Goal: Subscribe to service/newsletter

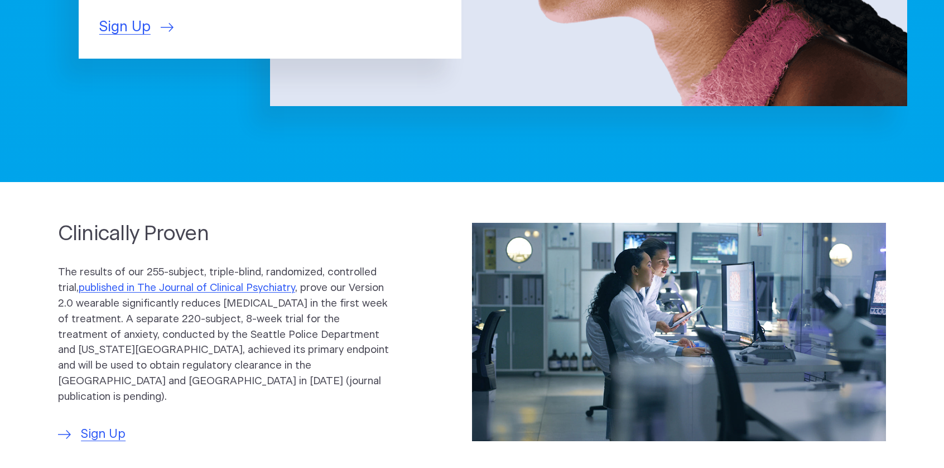
scroll to position [168, 0]
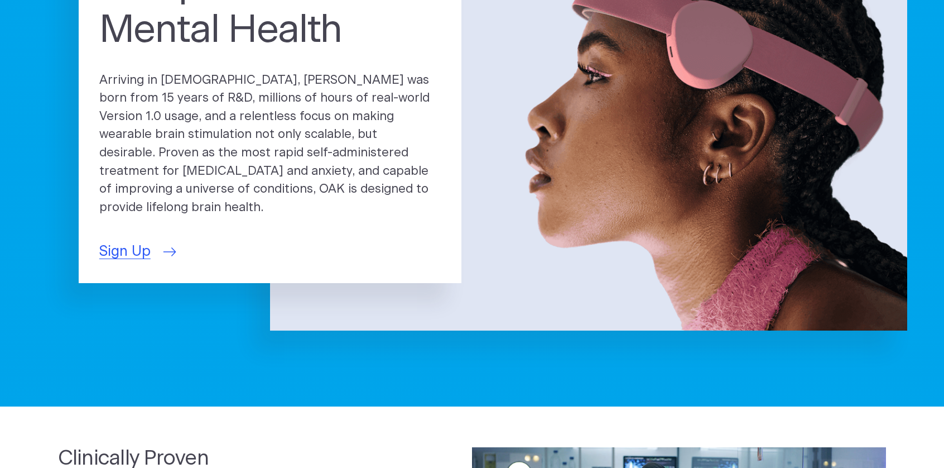
click at [119, 255] on span "Sign Up" at bounding box center [124, 251] width 51 height 21
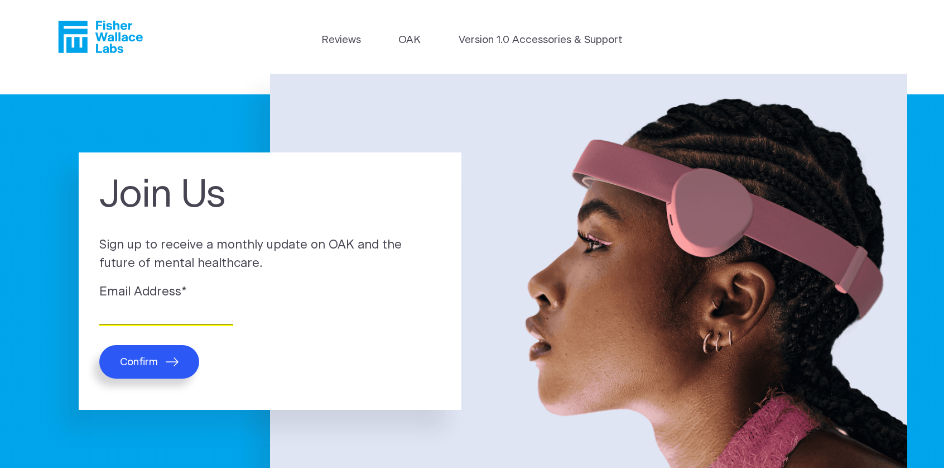
click at [139, 323] on input "Email Address *" at bounding box center [166, 315] width 134 height 17
type input "nitawf40@gmail.com"
click at [151, 365] on button "Confirm" at bounding box center [149, 361] width 100 height 33
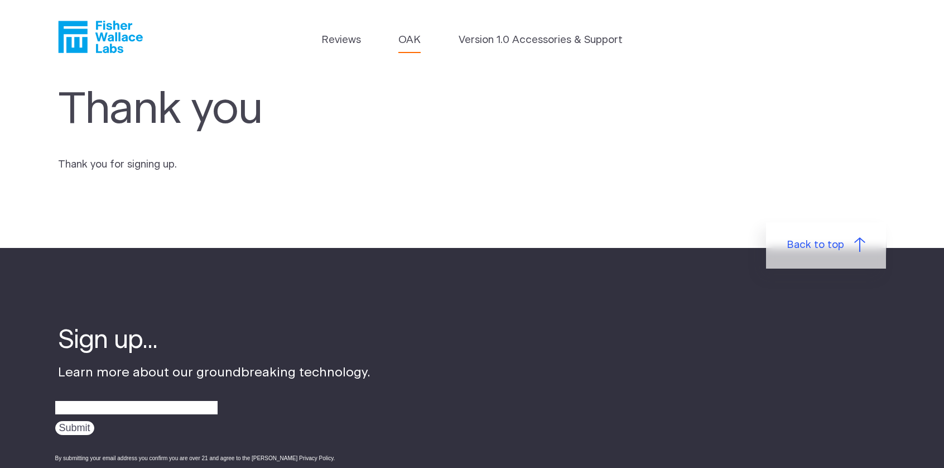
click at [415, 45] on link "OAK" at bounding box center [409, 40] width 22 height 16
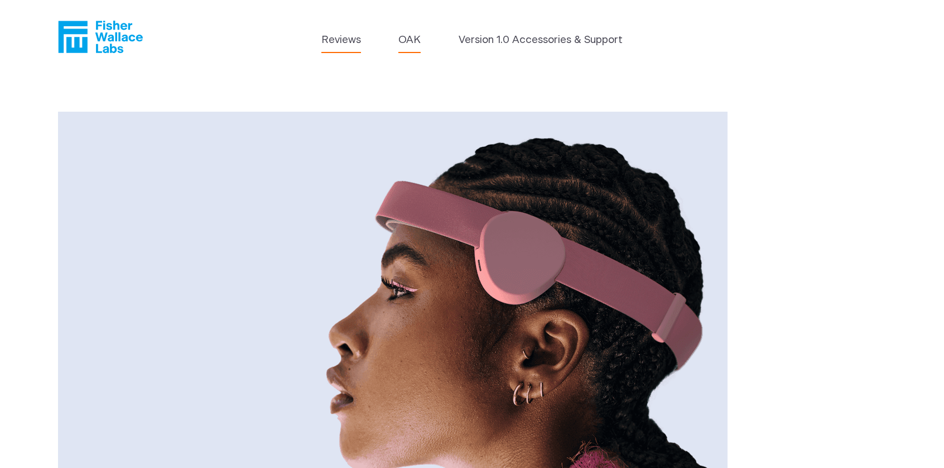
click at [345, 45] on link "Reviews" at bounding box center [341, 40] width 40 height 16
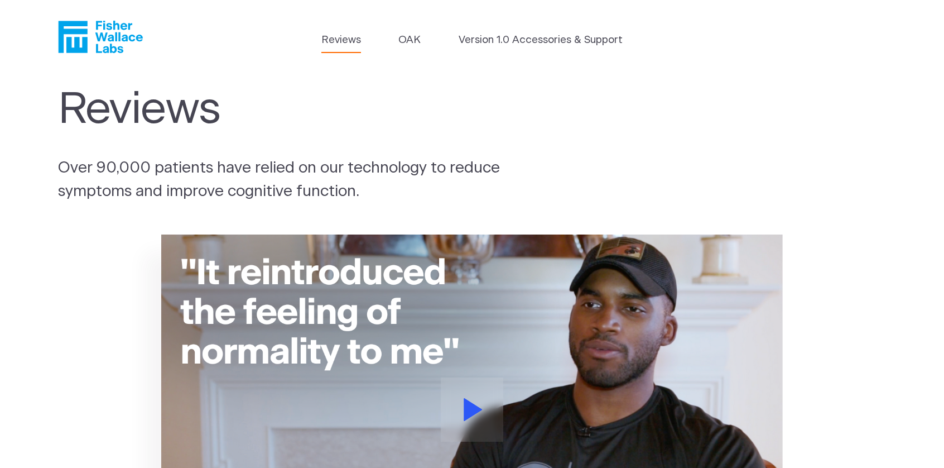
click at [86, 41] on icon "Fisher Wallace" at bounding box center [100, 37] width 85 height 32
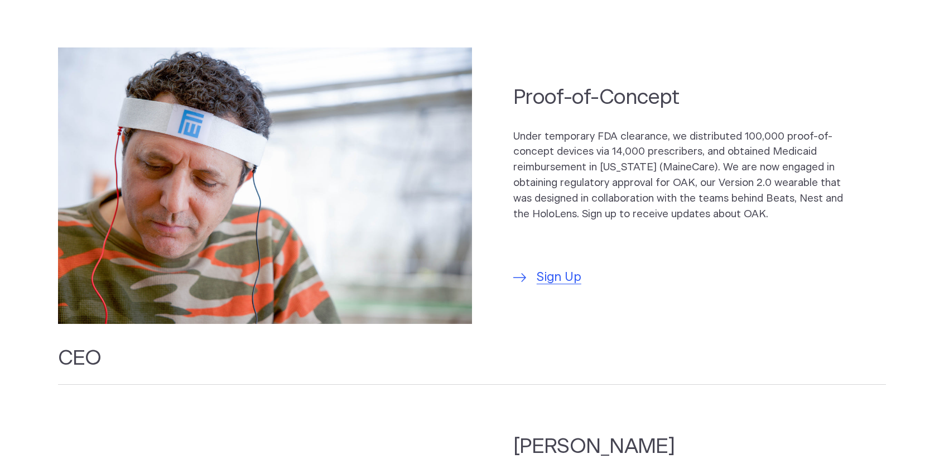
scroll to position [670, 0]
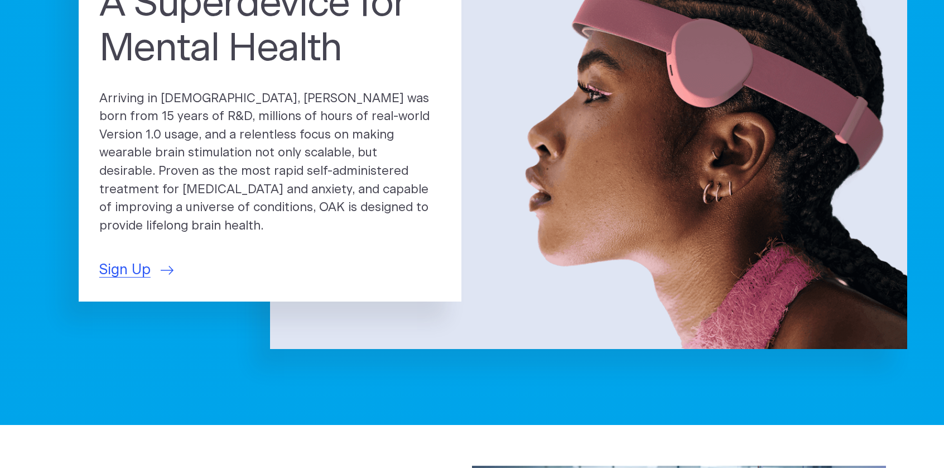
scroll to position [167, 0]
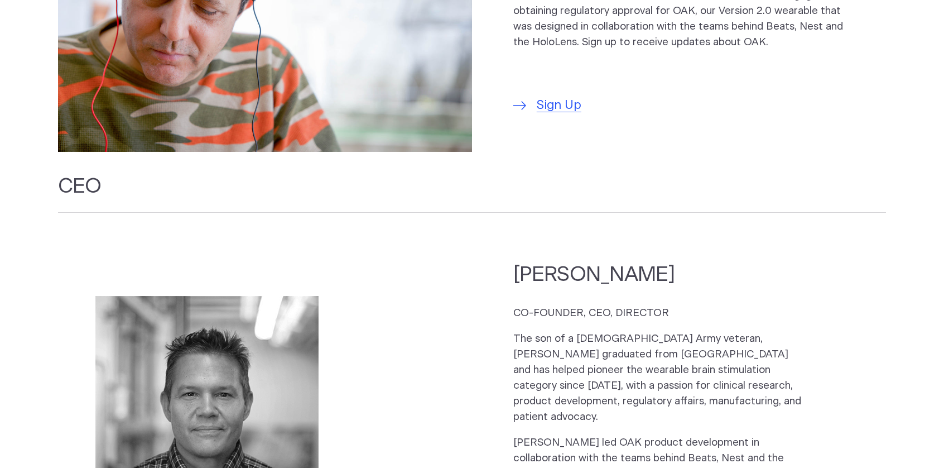
scroll to position [1228, 0]
